Goal: Navigation & Orientation: Find specific page/section

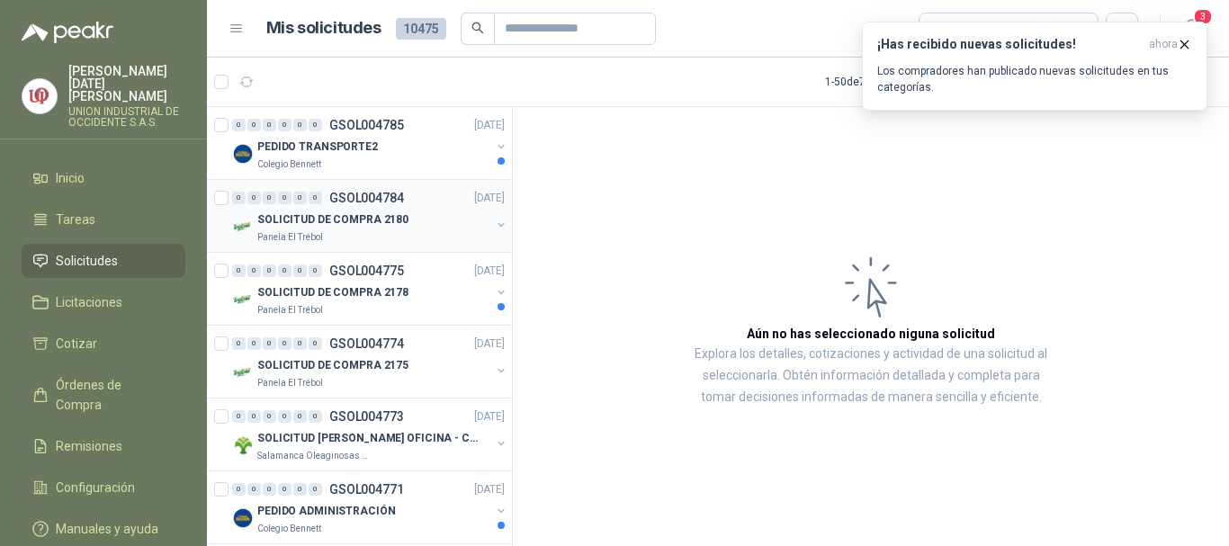
click at [279, 232] on p "Panela El Trébol" at bounding box center [290, 237] width 66 height 14
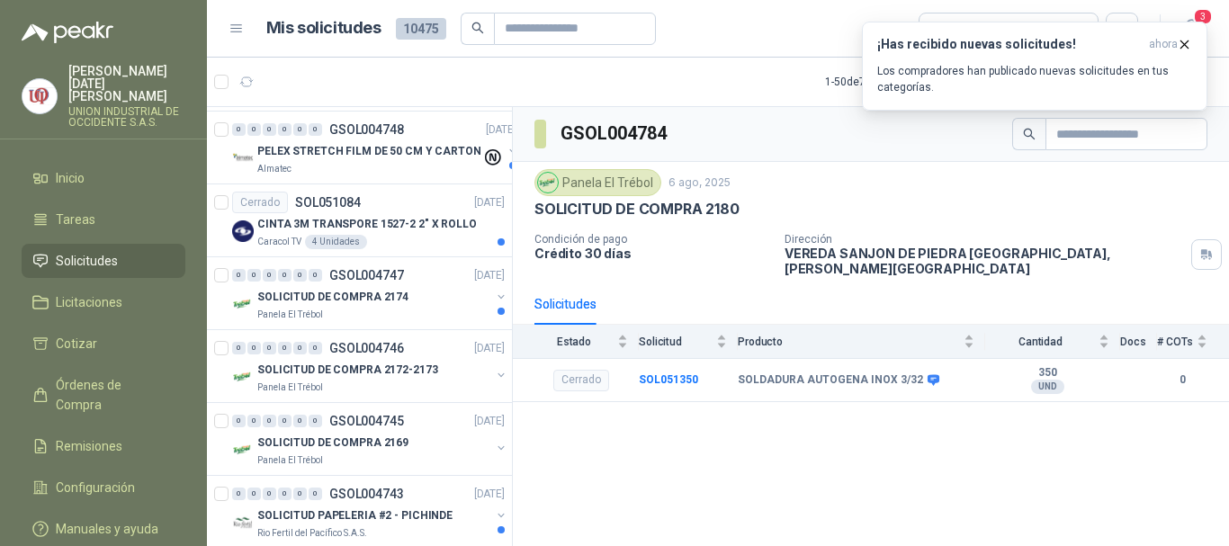
scroll to position [1350, 0]
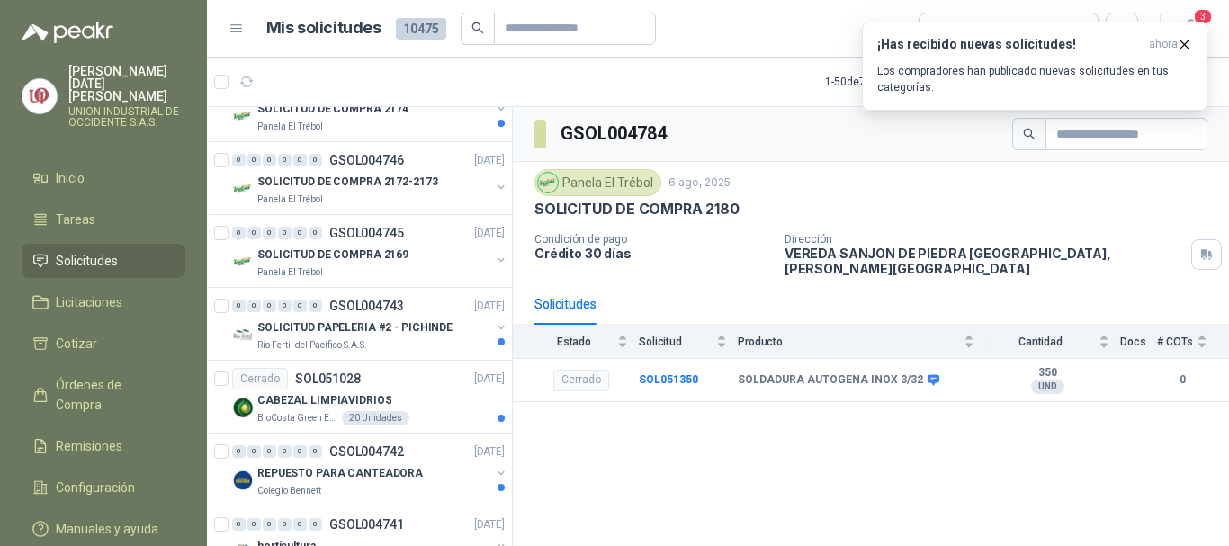
click at [102, 251] on span "Solicitudes" at bounding box center [87, 261] width 62 height 20
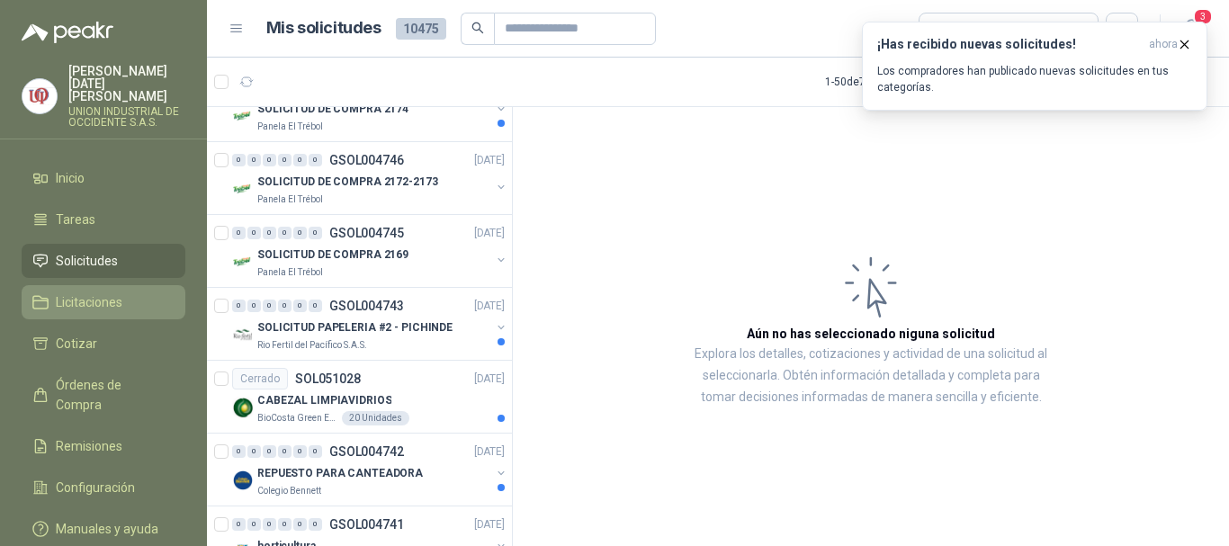
click at [82, 295] on span "Licitaciones" at bounding box center [89, 302] width 67 height 20
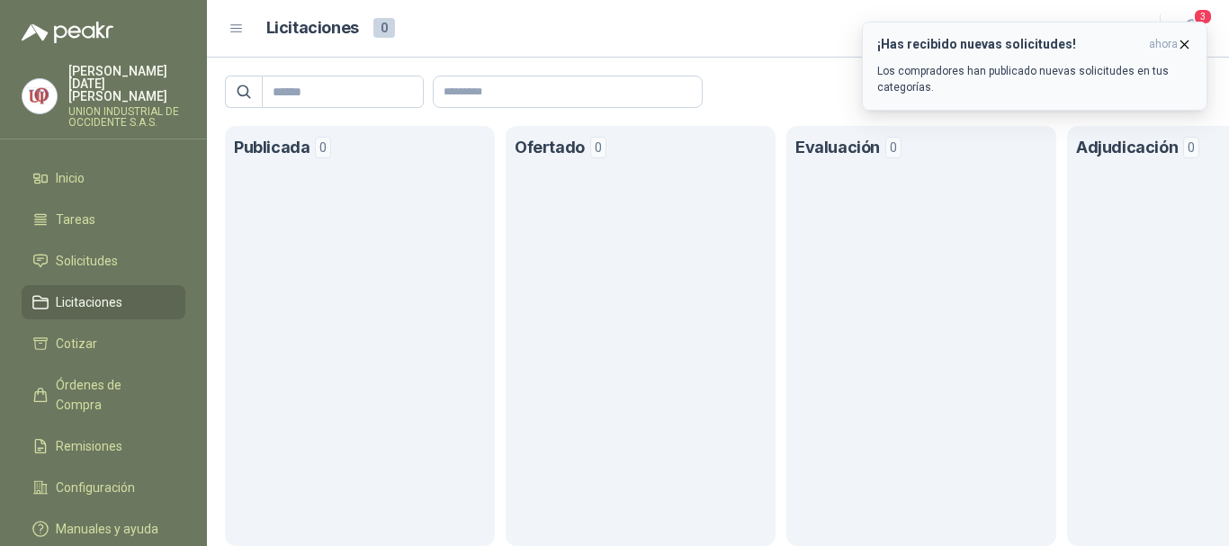
click at [1186, 42] on icon "button" at bounding box center [1184, 44] width 15 height 15
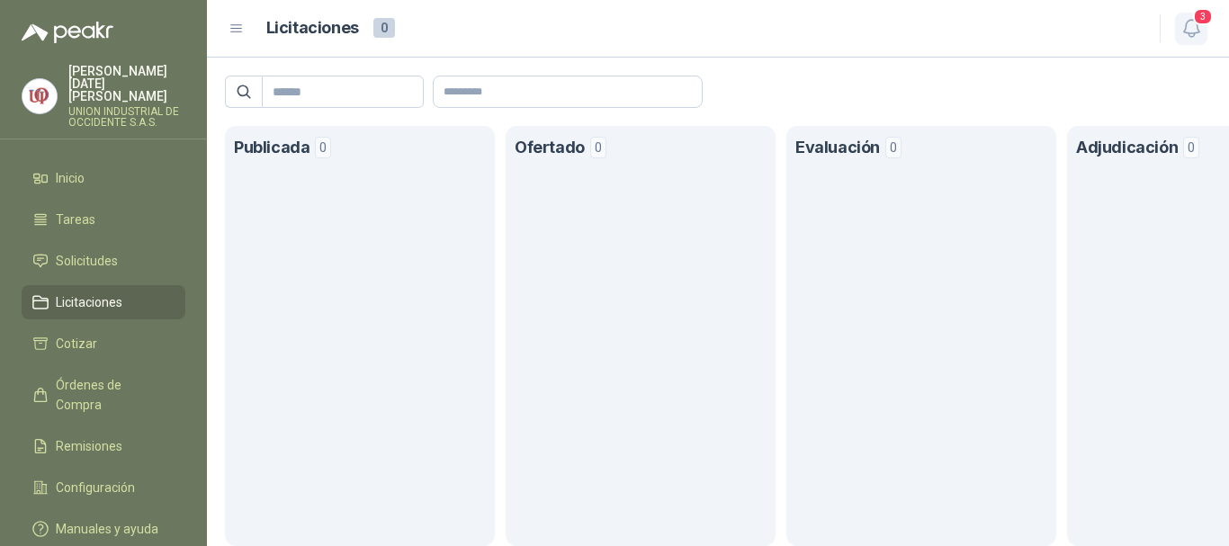
click at [1198, 19] on span "3" at bounding box center [1203, 16] width 20 height 17
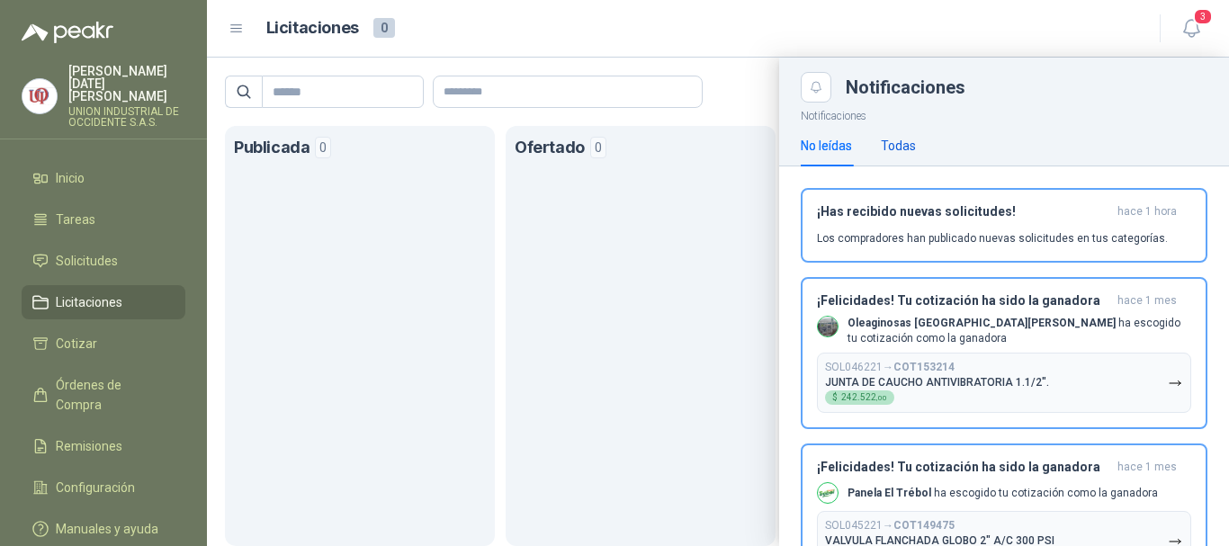
click at [904, 146] on div "Todas" at bounding box center [898, 146] width 35 height 20
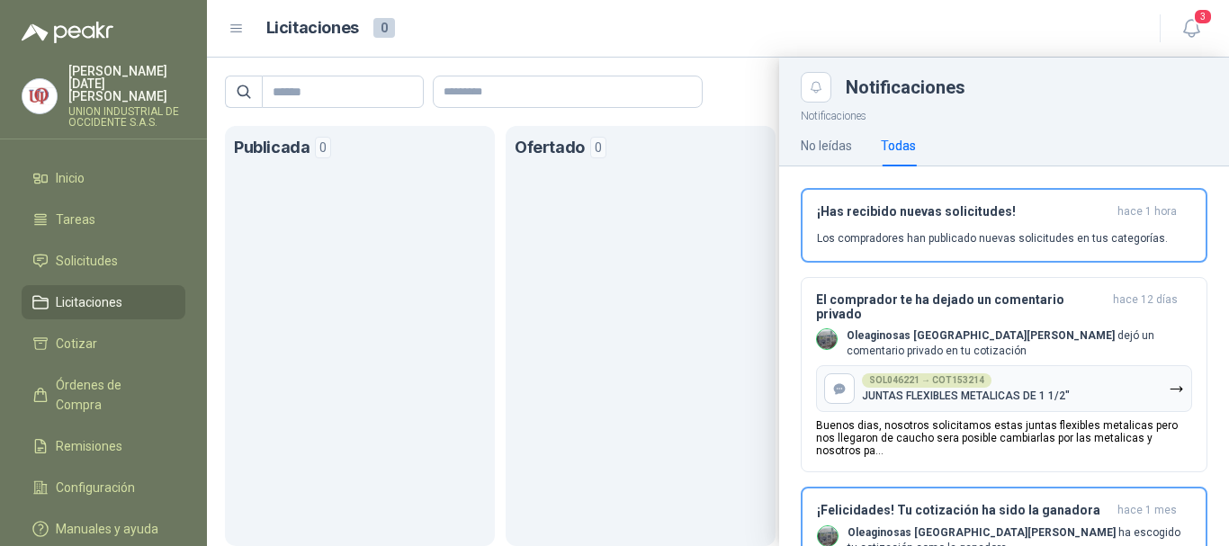
click at [82, 292] on span "Licitaciones" at bounding box center [89, 302] width 67 height 20
click at [57, 251] on span "Solicitudes" at bounding box center [87, 261] width 62 height 20
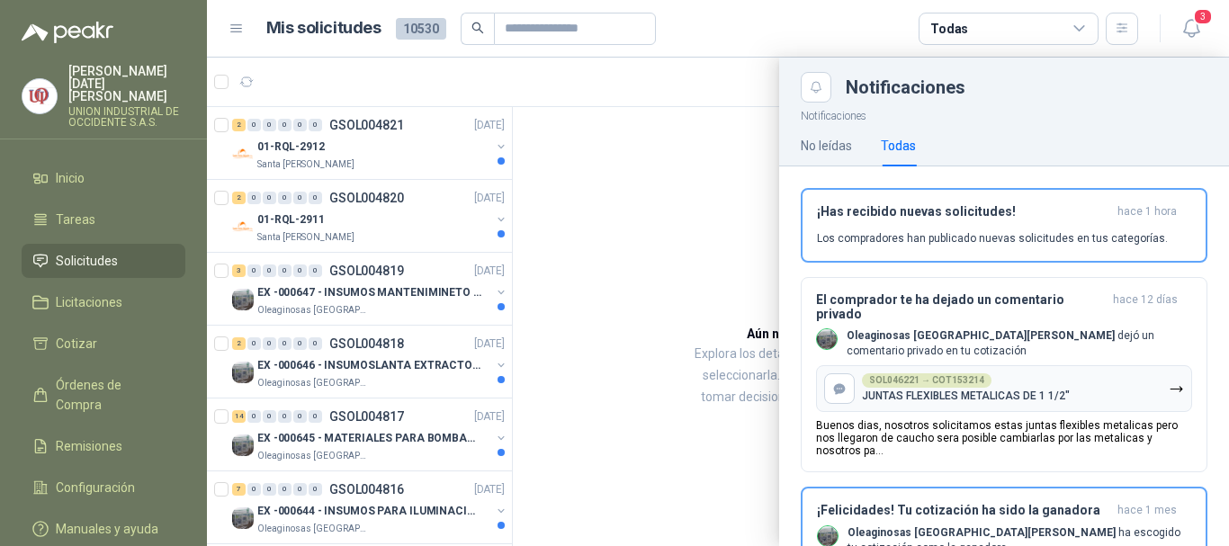
click at [311, 296] on div at bounding box center [718, 302] width 1022 height 489
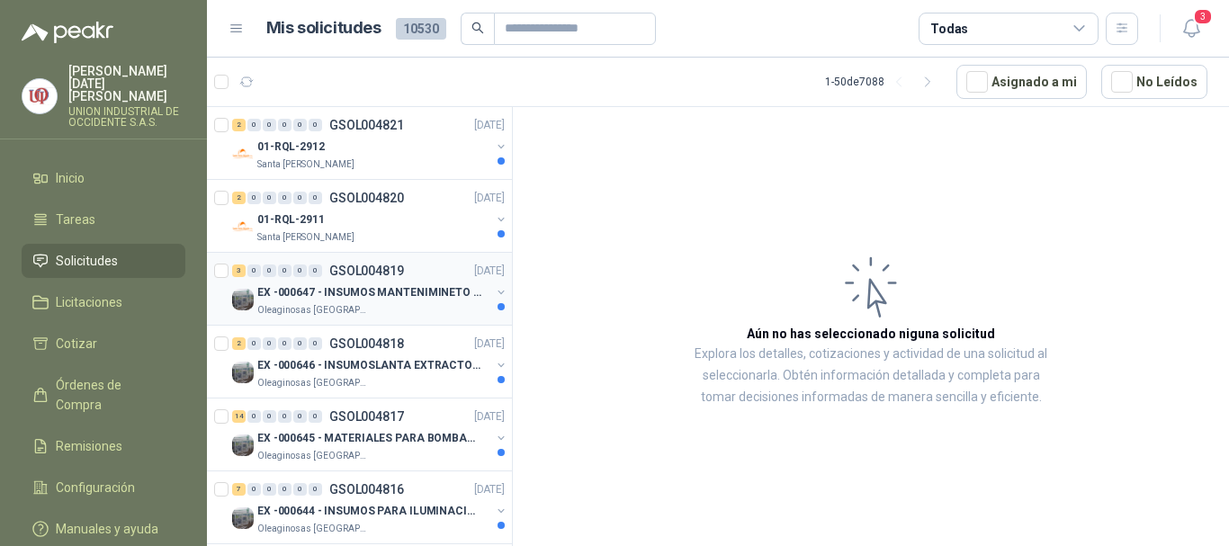
click at [340, 281] on link "3 0 0 0 0 0 GSOL004819 [DATE] EX -000647 - INSUMOS MANTENIMINETO MECANICO Oleag…" at bounding box center [370, 289] width 276 height 58
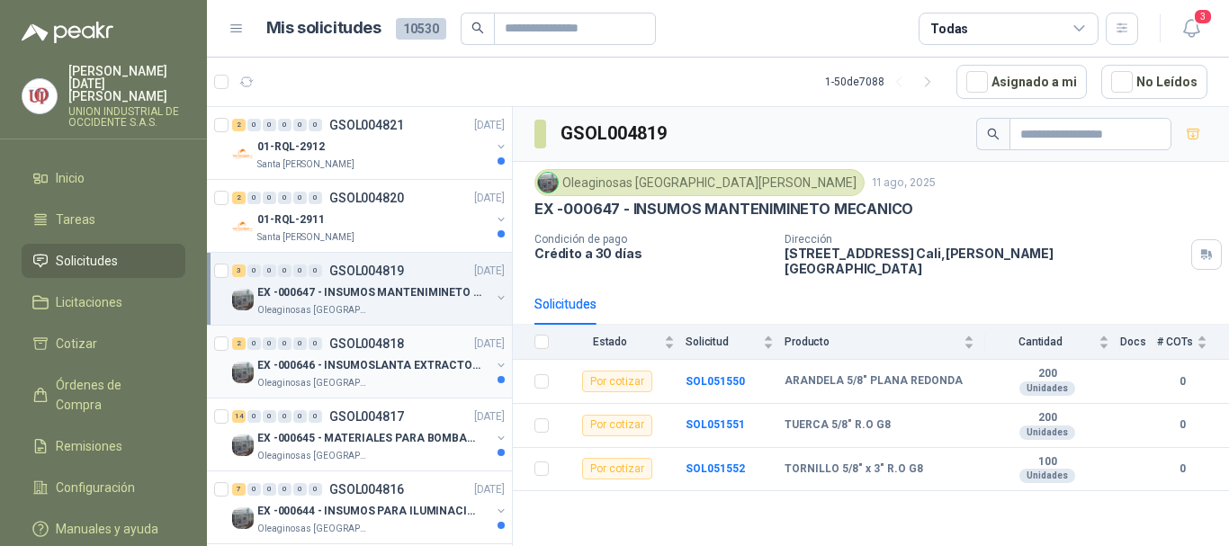
click at [367, 357] on p "EX -000646 - INSUMOSLANTA EXTRACTORA" at bounding box center [369, 365] width 224 height 17
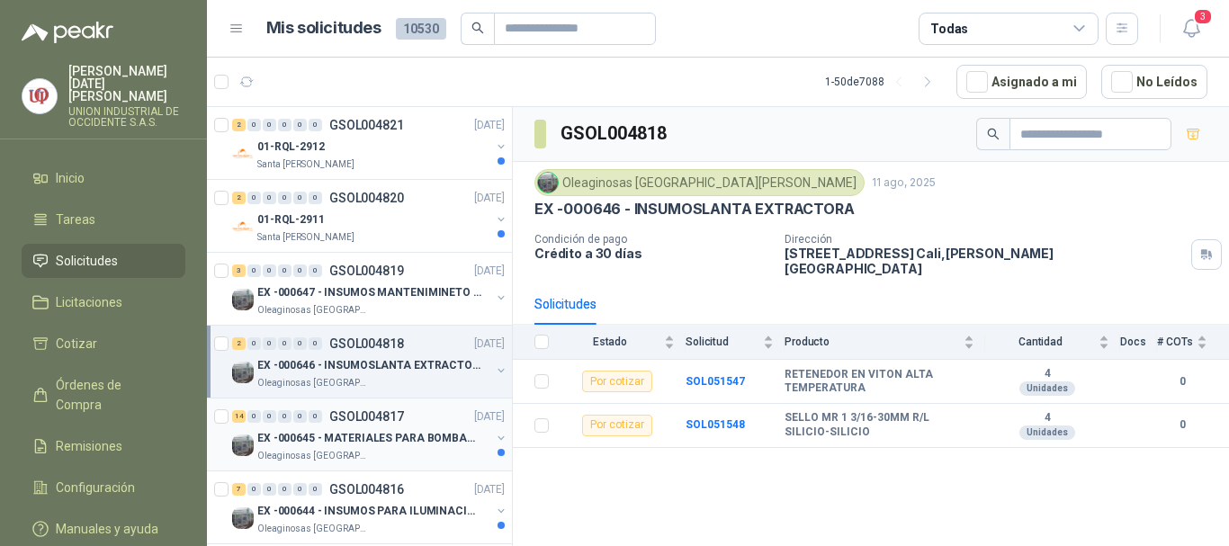
click at [369, 427] on div "14 0 0 0 0 0 GSOL004817 [DATE]" at bounding box center [370, 417] width 276 height 22
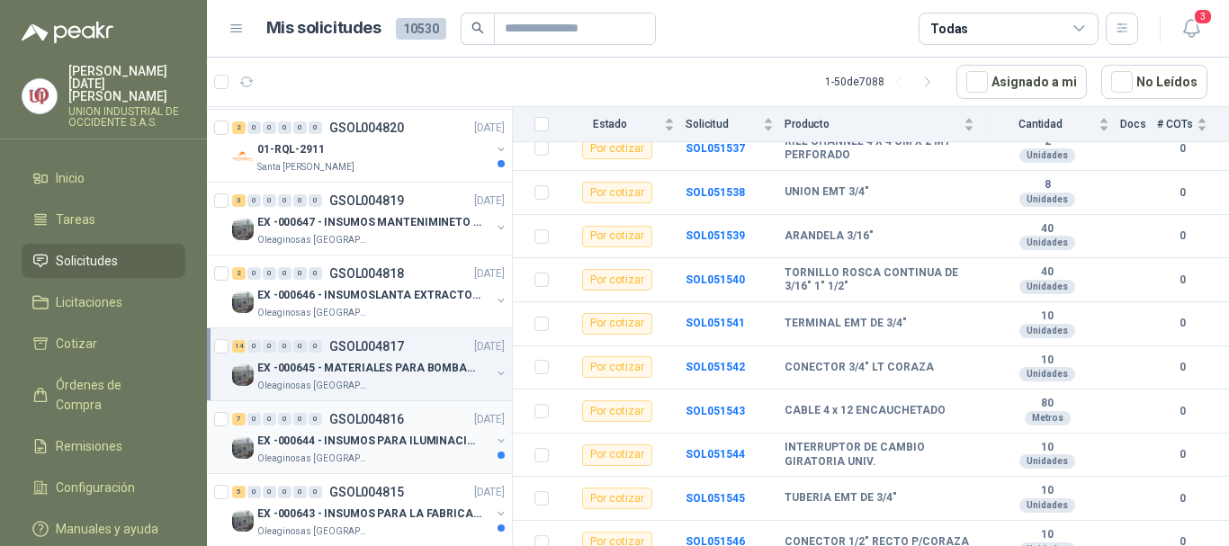
scroll to position [90, 0]
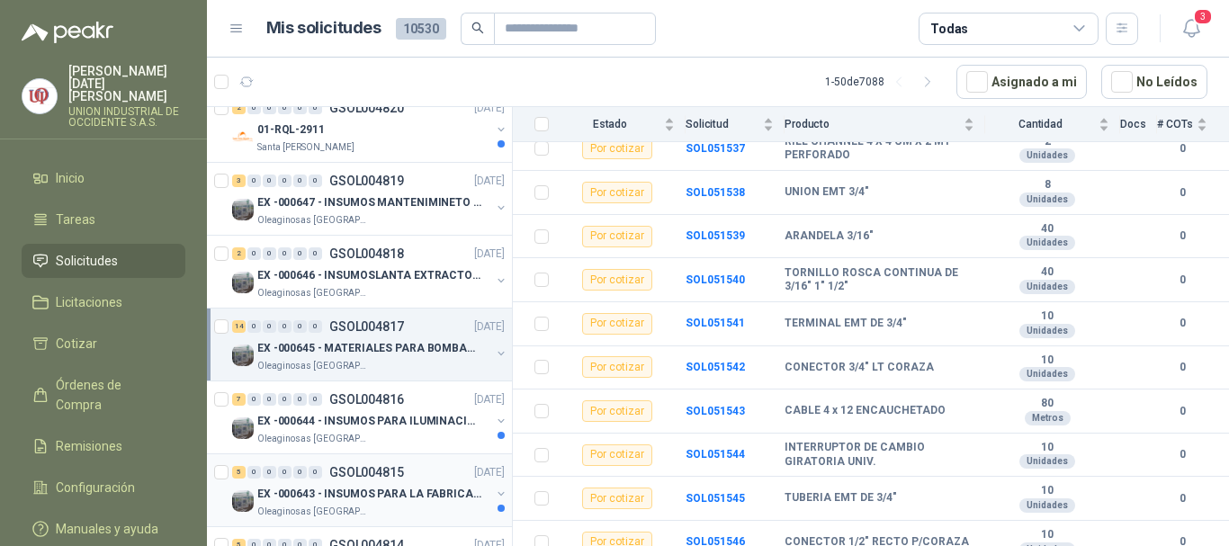
click at [358, 492] on p "EX -000643 - INSUMOS PARA LA FABRICACION DE PLATAF" at bounding box center [369, 494] width 224 height 17
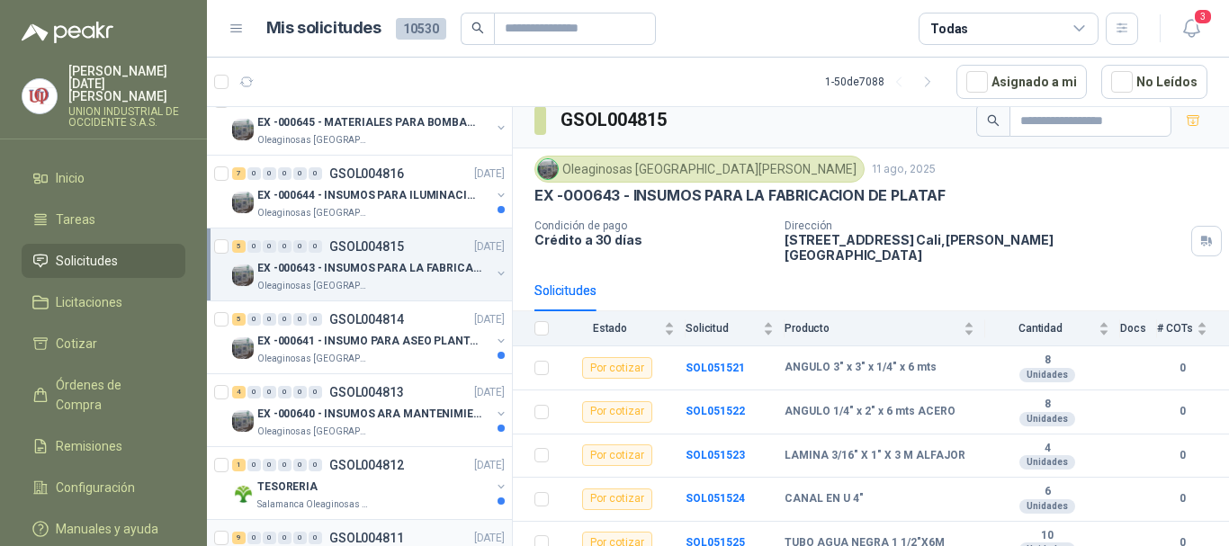
scroll to position [360, 0]
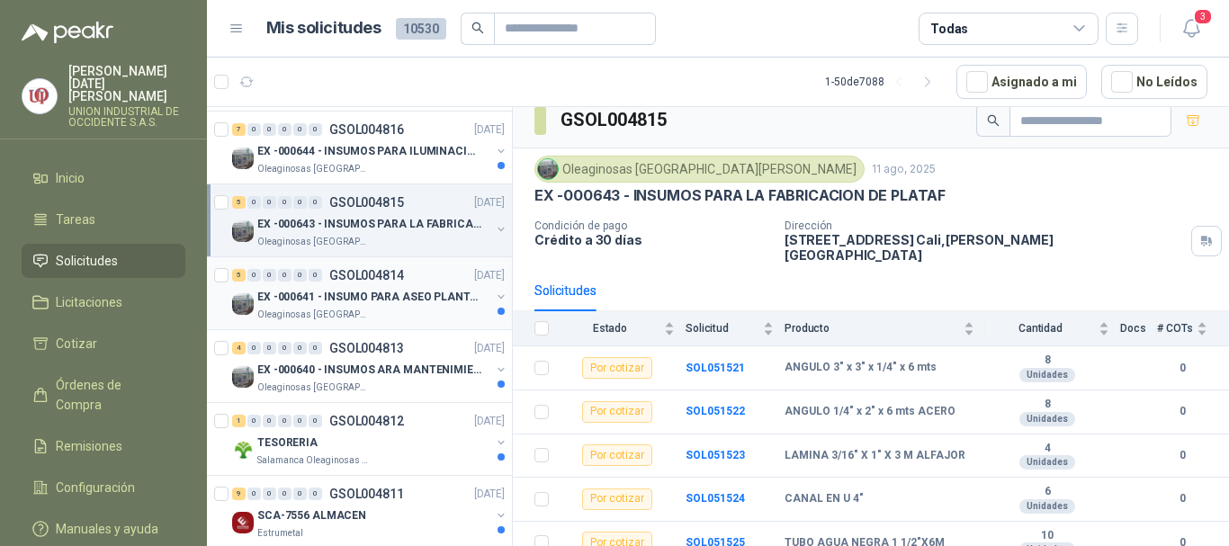
click at [364, 292] on p "EX -000641 - INSUMO PARA ASEO PLANTA EXTRACTORA" at bounding box center [369, 297] width 224 height 17
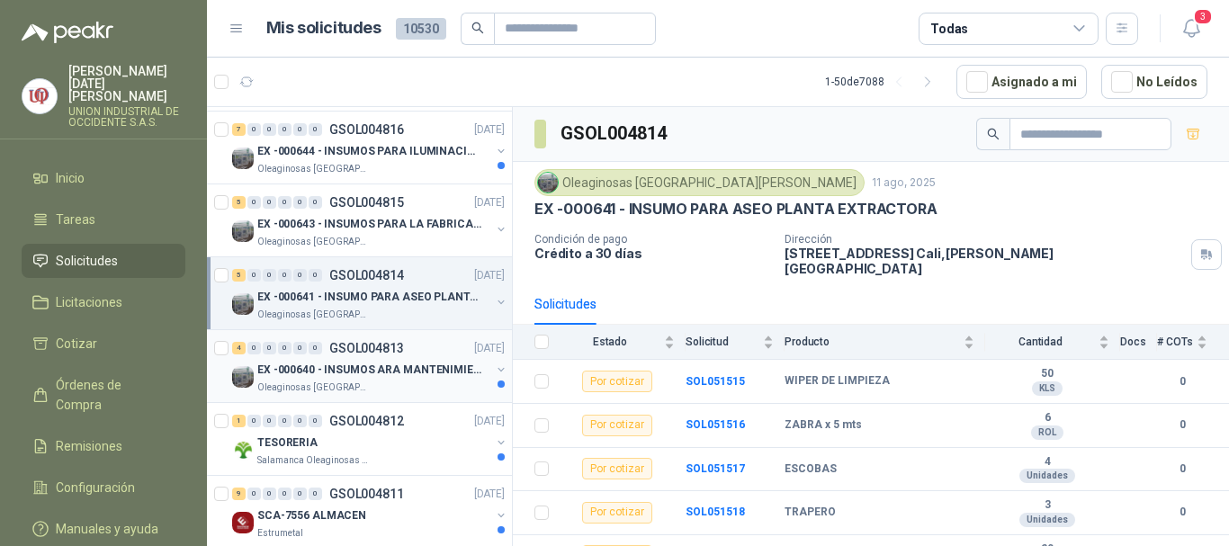
click at [384, 368] on p "EX -000640 - INSUMOS ARA MANTENIMIENTO MECANICO" at bounding box center [369, 370] width 224 height 17
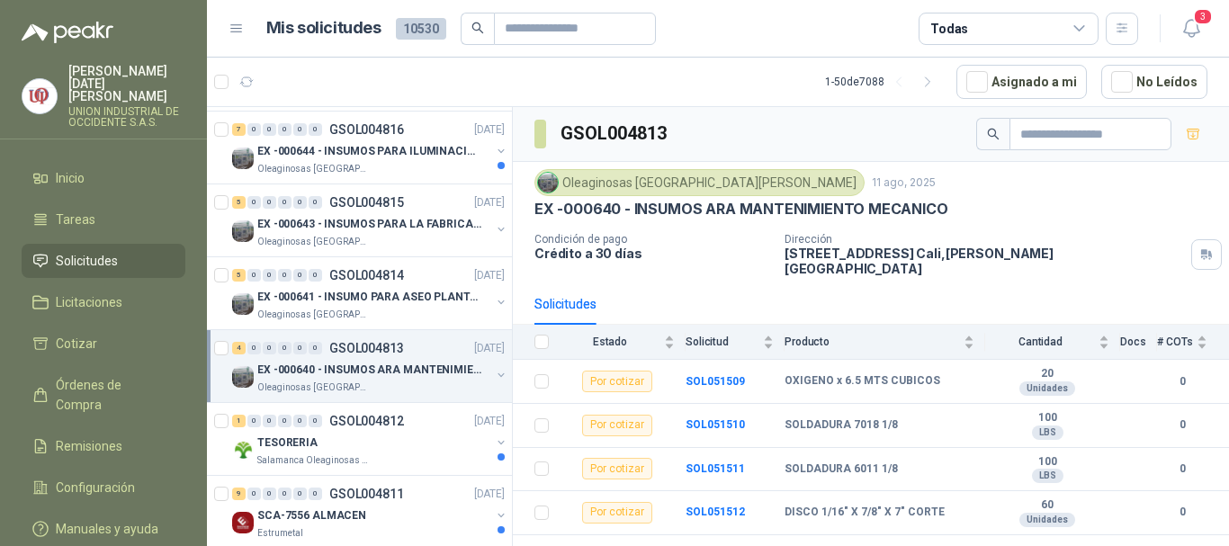
scroll to position [450, 0]
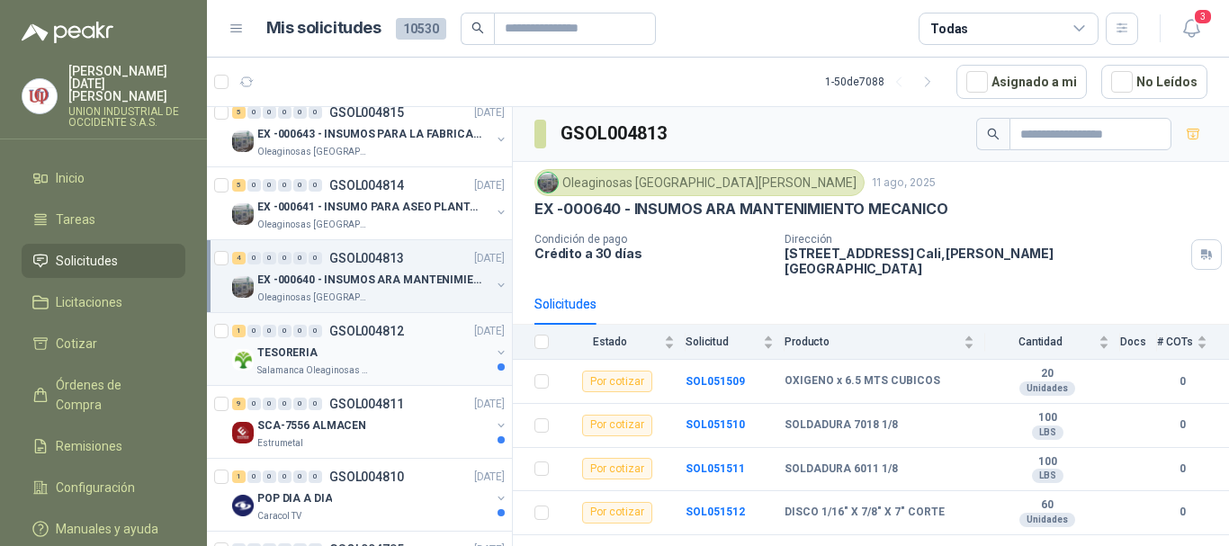
click at [306, 364] on p "Salamanca Oleaginosas SAS" at bounding box center [313, 371] width 113 height 14
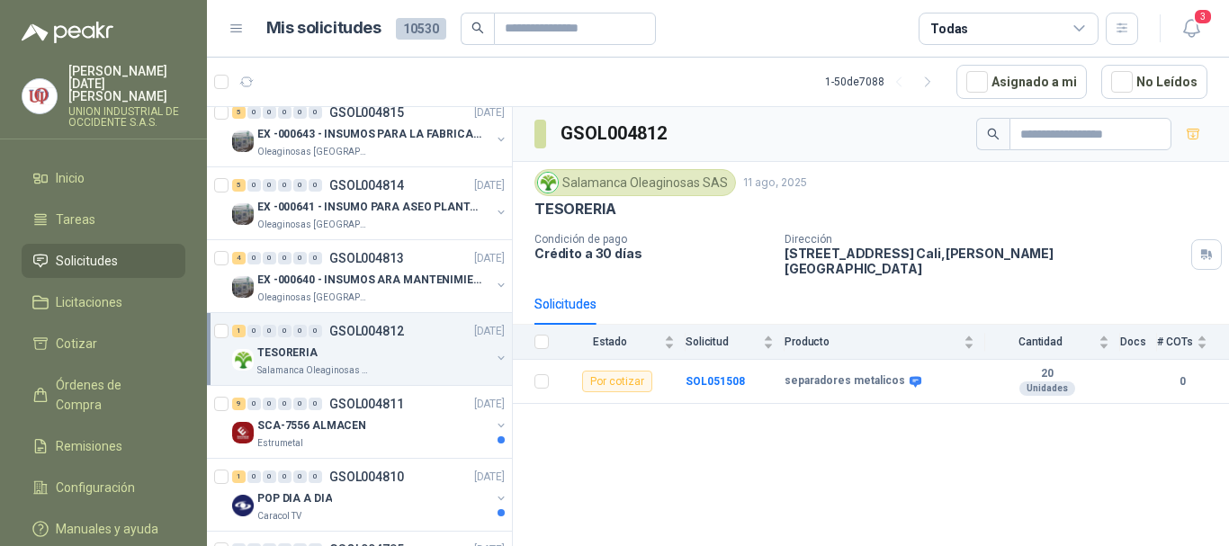
click at [306, 364] on p "Salamanca Oleaginosas SAS" at bounding box center [313, 371] width 113 height 14
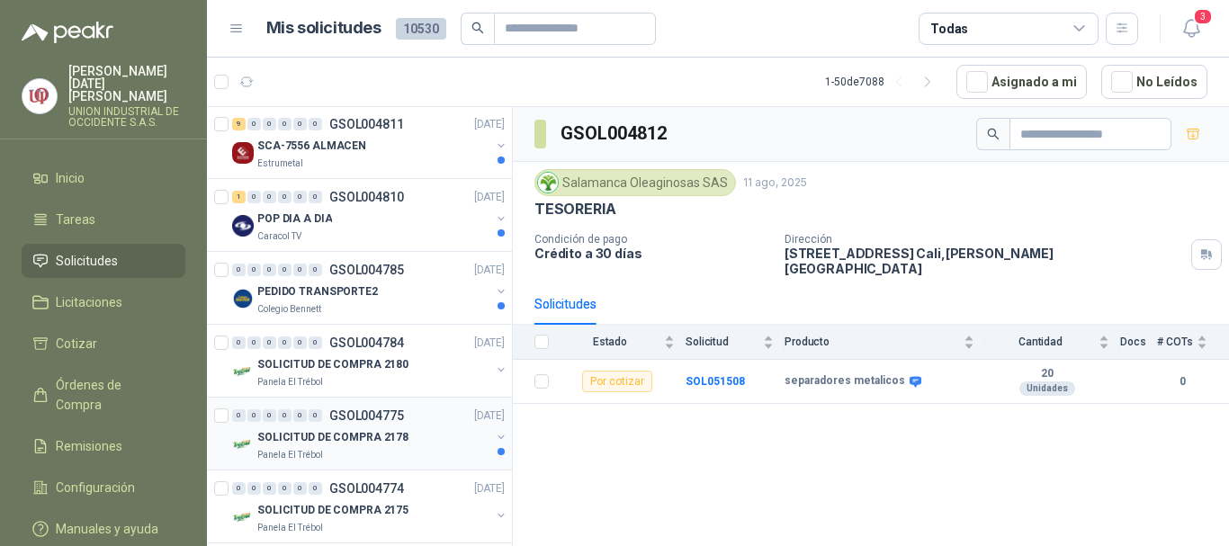
scroll to position [810, 0]
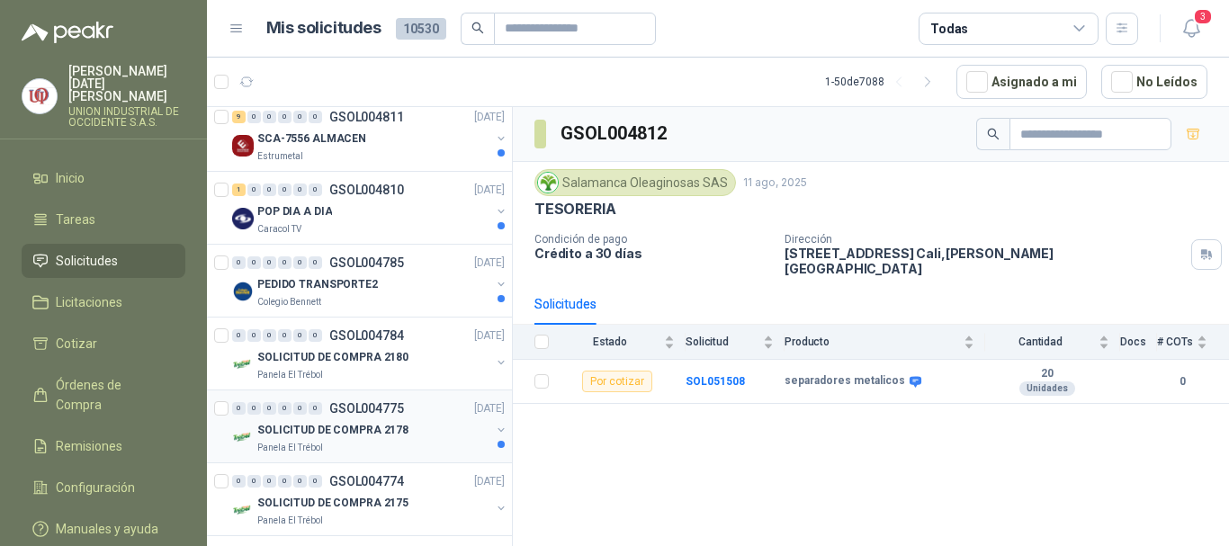
click at [322, 424] on p "SOLICITUD DE COMPRA 2178" at bounding box center [332, 430] width 151 height 17
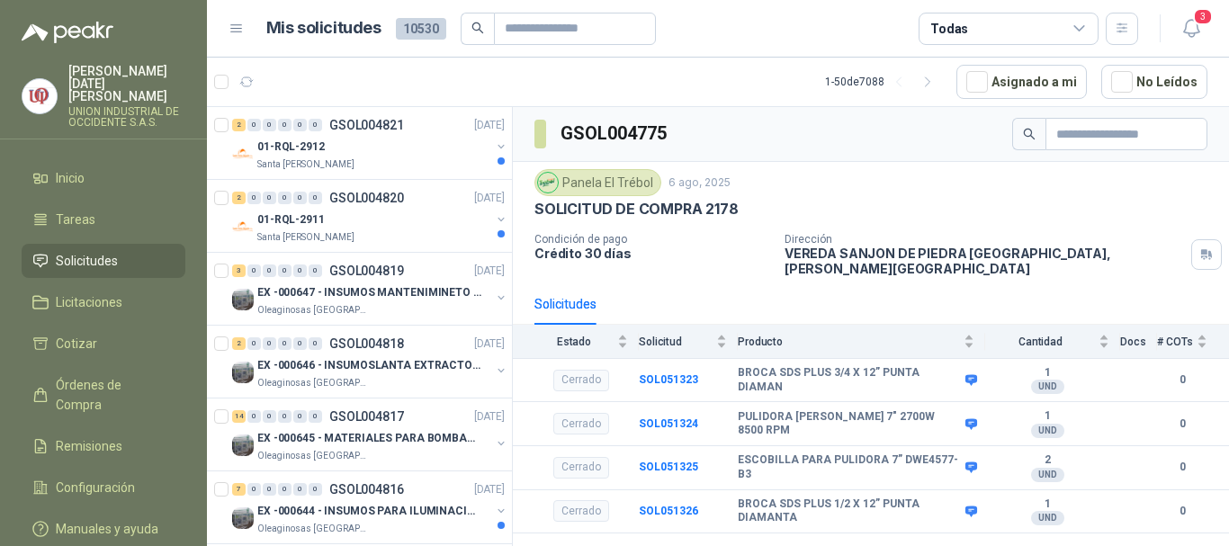
click at [121, 251] on li "Solicitudes" at bounding box center [103, 261] width 142 height 20
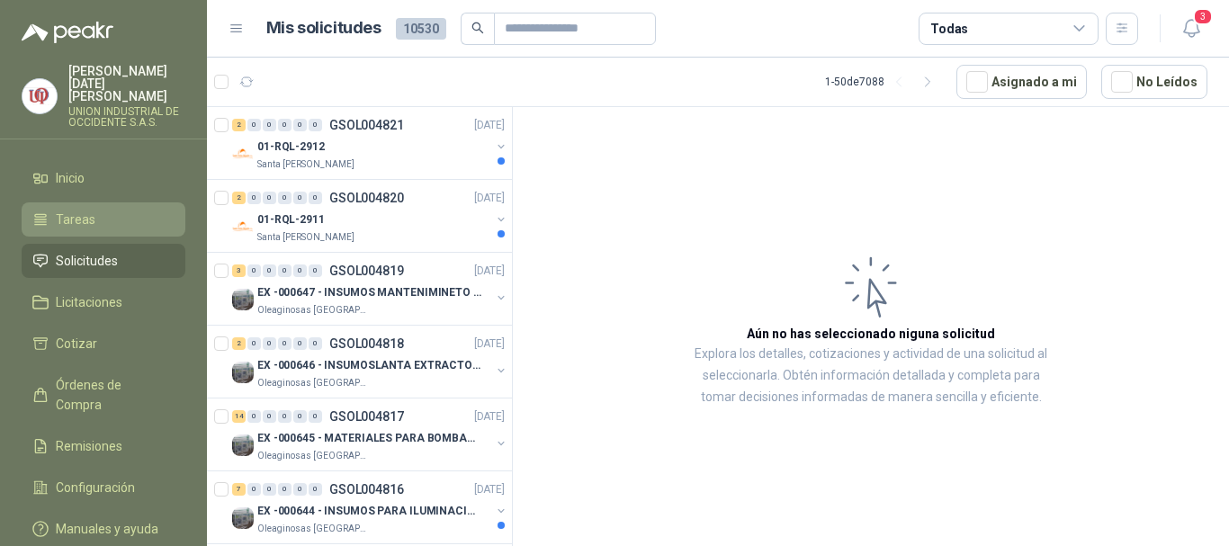
click at [87, 210] on span "Tareas" at bounding box center [76, 220] width 40 height 20
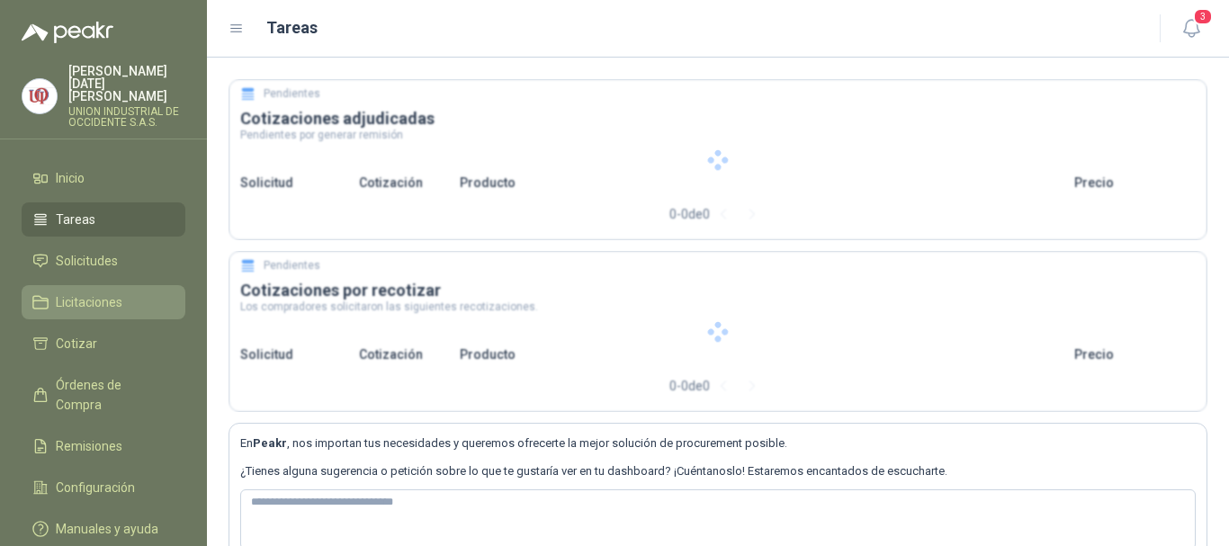
click at [92, 292] on span "Licitaciones" at bounding box center [89, 302] width 67 height 20
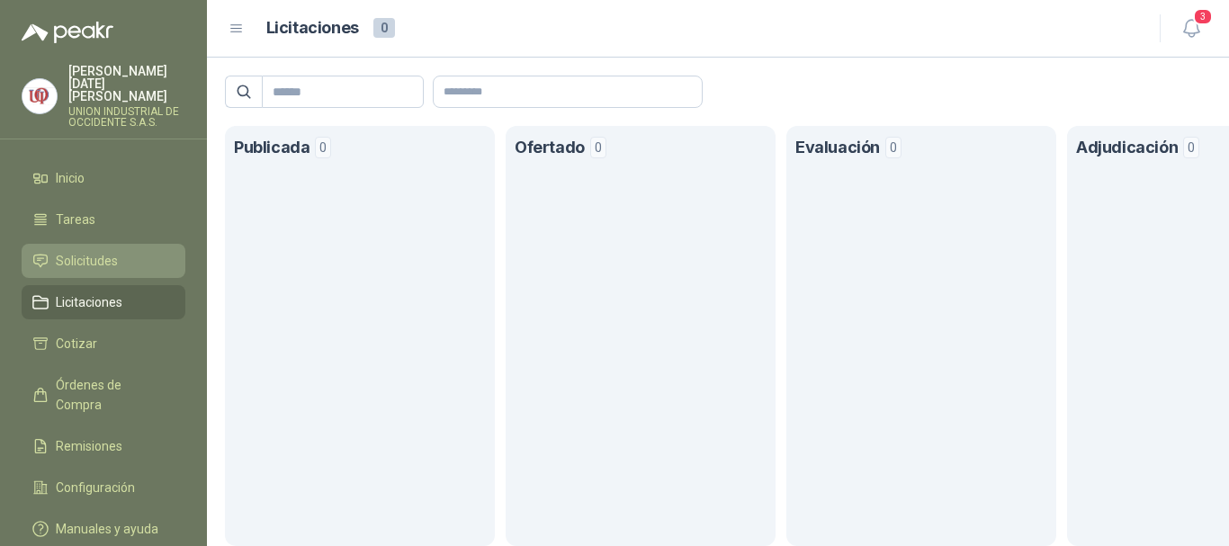
click at [98, 251] on span "Solicitudes" at bounding box center [87, 261] width 62 height 20
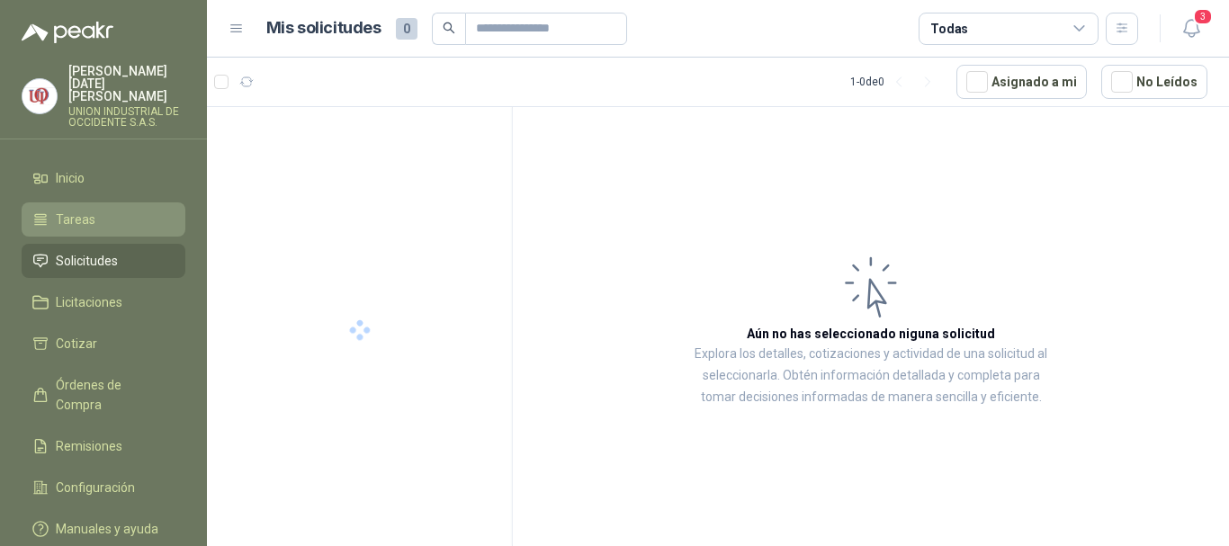
click at [84, 210] on span "Tareas" at bounding box center [76, 220] width 40 height 20
